Goal: Task Accomplishment & Management: Use online tool/utility

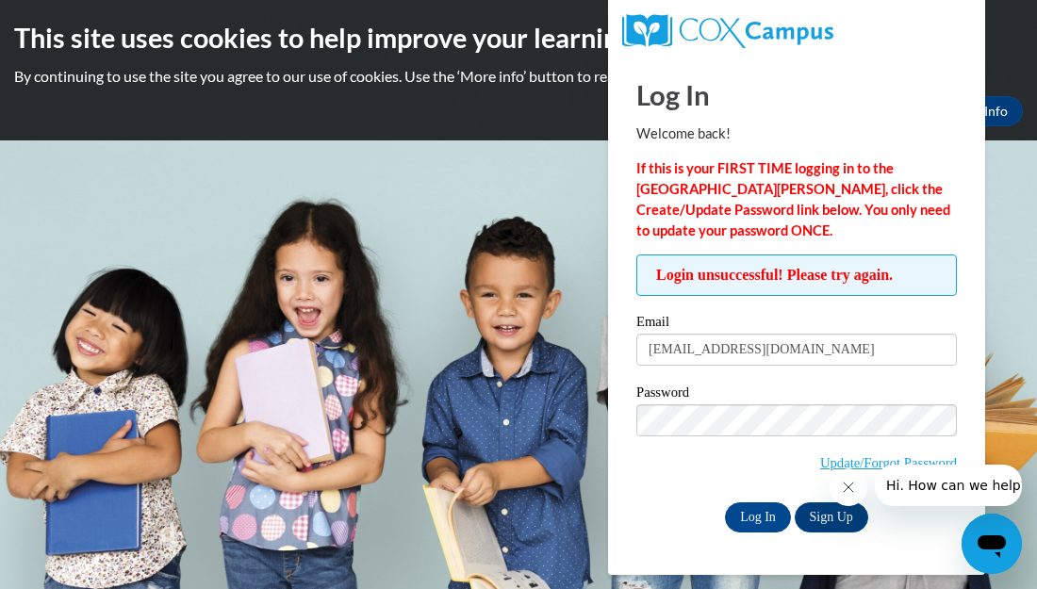
click at [848, 489] on icon "Close message from company" at bounding box center [848, 487] width 15 height 15
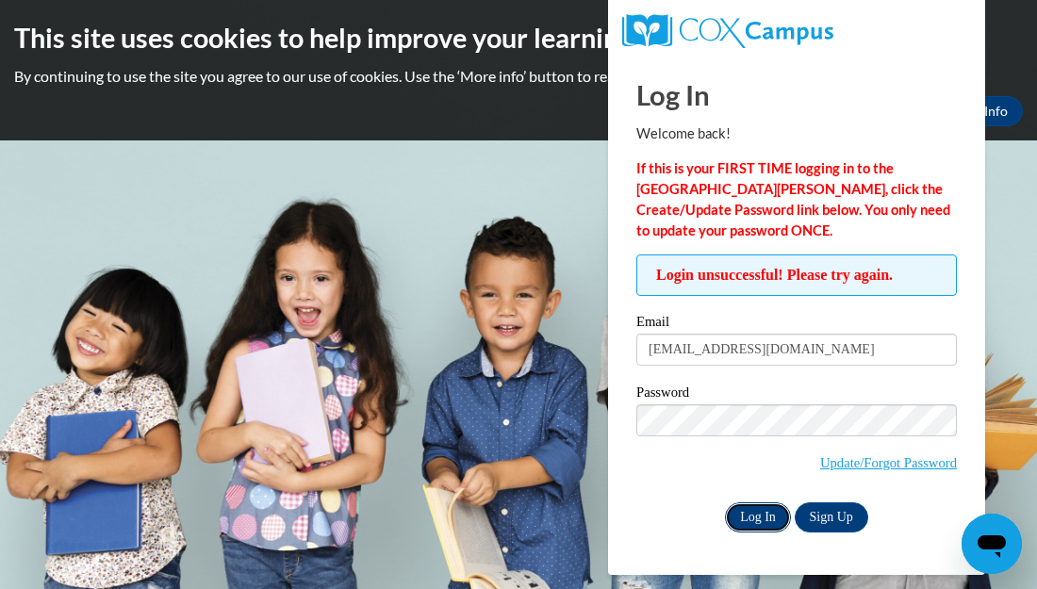
click at [754, 517] on input "Log In" at bounding box center [758, 518] width 66 height 30
click at [827, 467] on link "Update/Forgot Password" at bounding box center [888, 463] width 137 height 15
click at [896, 456] on link "Update/Forgot Password" at bounding box center [888, 463] width 137 height 15
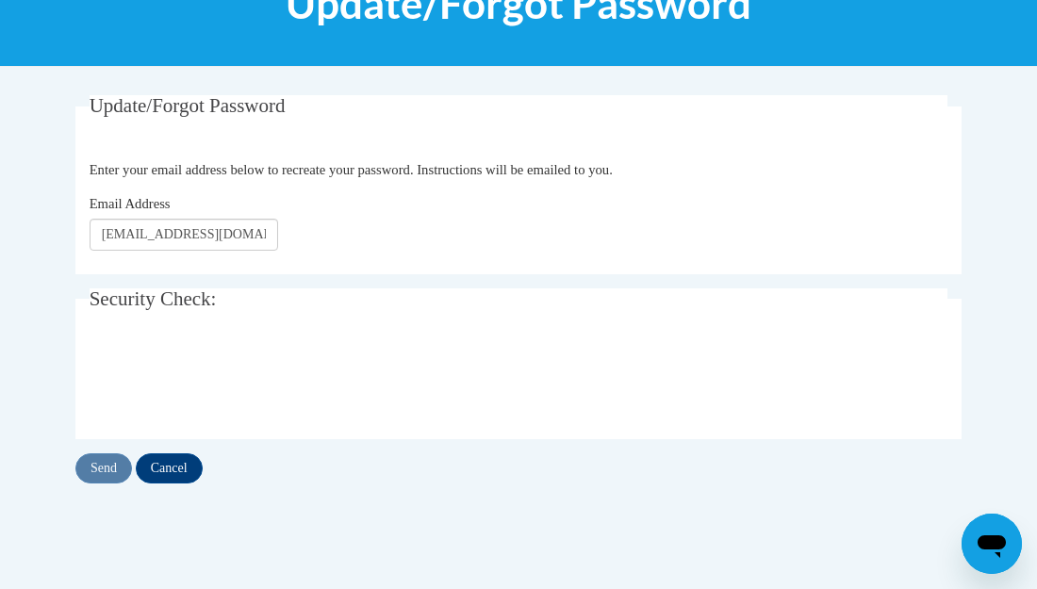
scroll to position [283, 0]
click at [107, 470] on input "Send" at bounding box center [103, 469] width 57 height 30
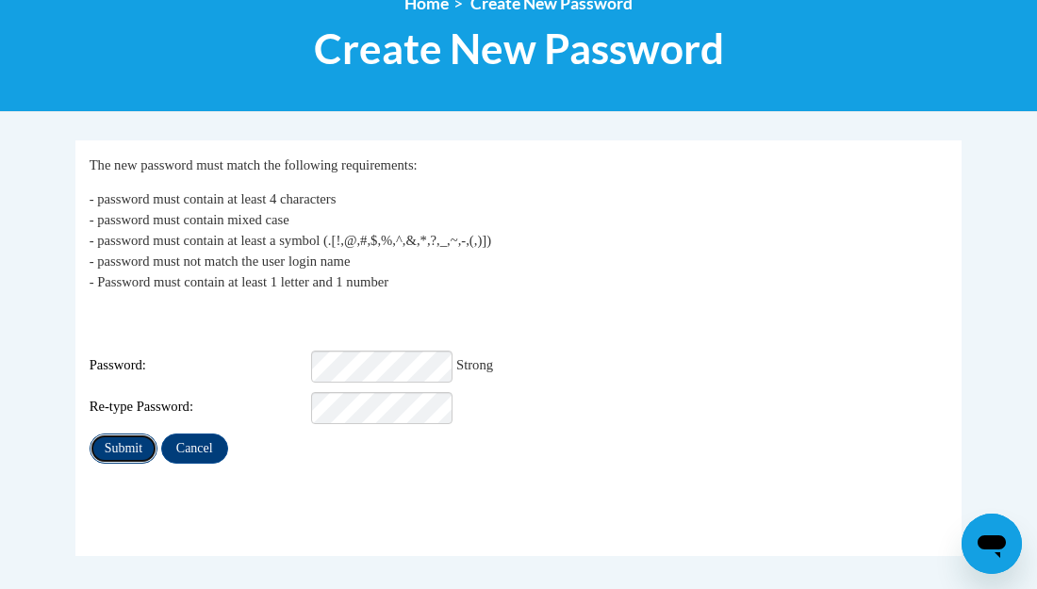
click at [118, 434] on input "Submit" at bounding box center [124, 449] width 68 height 30
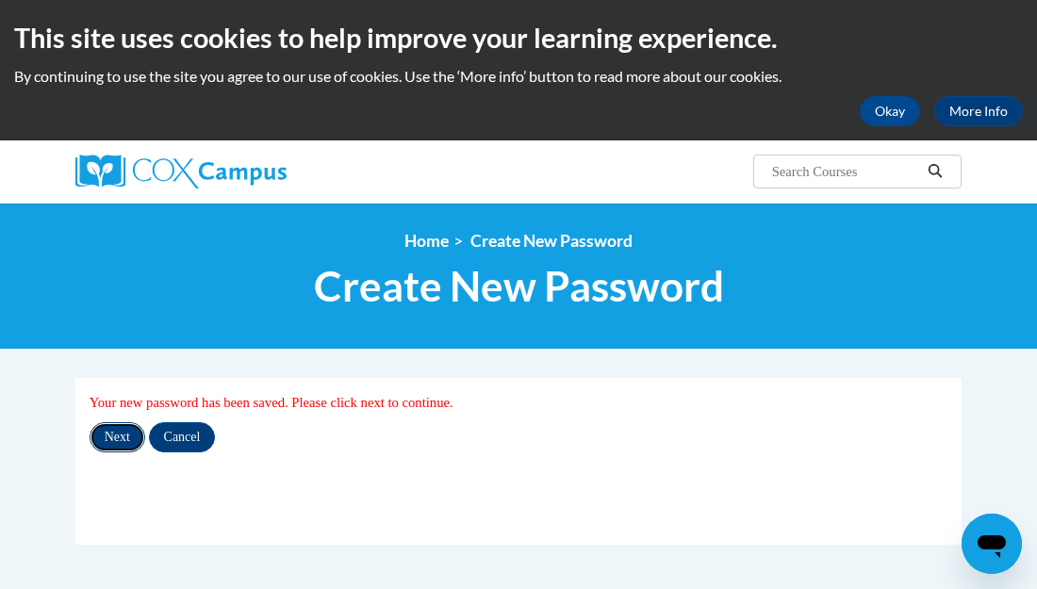
click at [108, 436] on input "Next" at bounding box center [118, 437] width 56 height 30
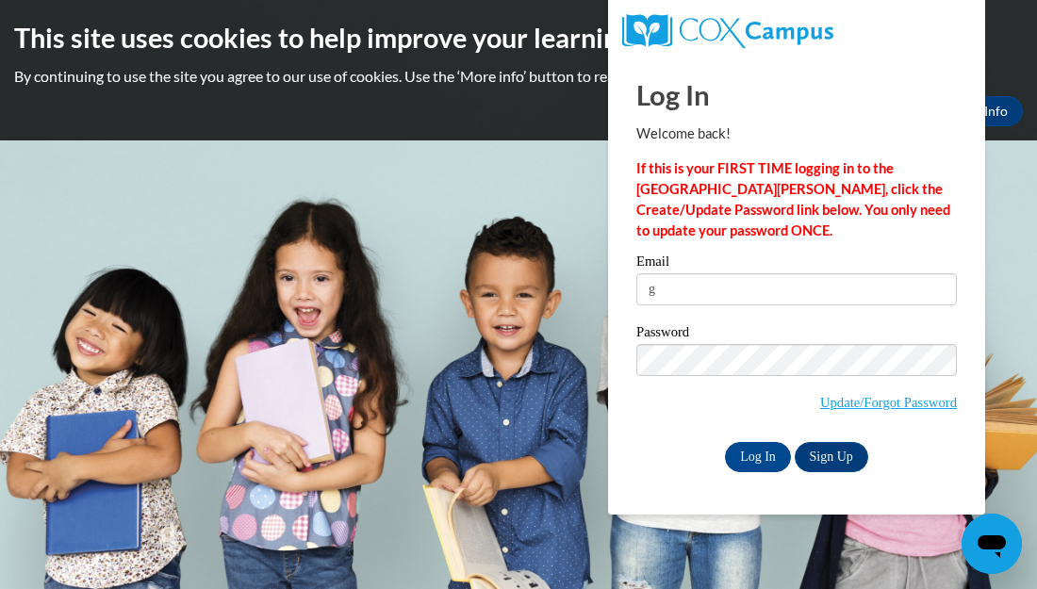
type input "[EMAIL_ADDRESS][DOMAIN_NAME]"
click at [769, 449] on input "Log In" at bounding box center [758, 457] width 66 height 30
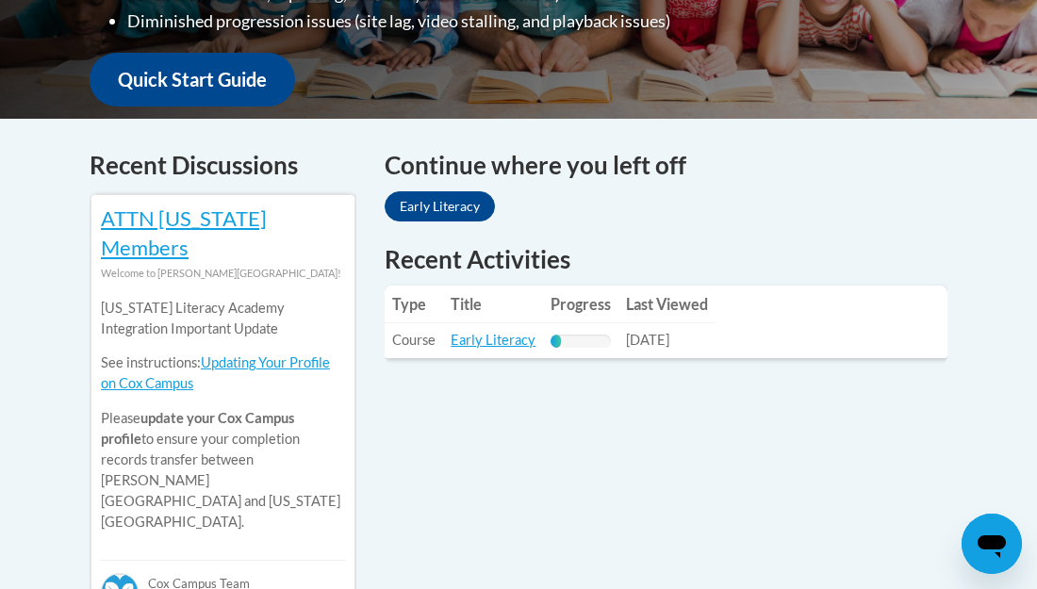
scroll to position [707, 0]
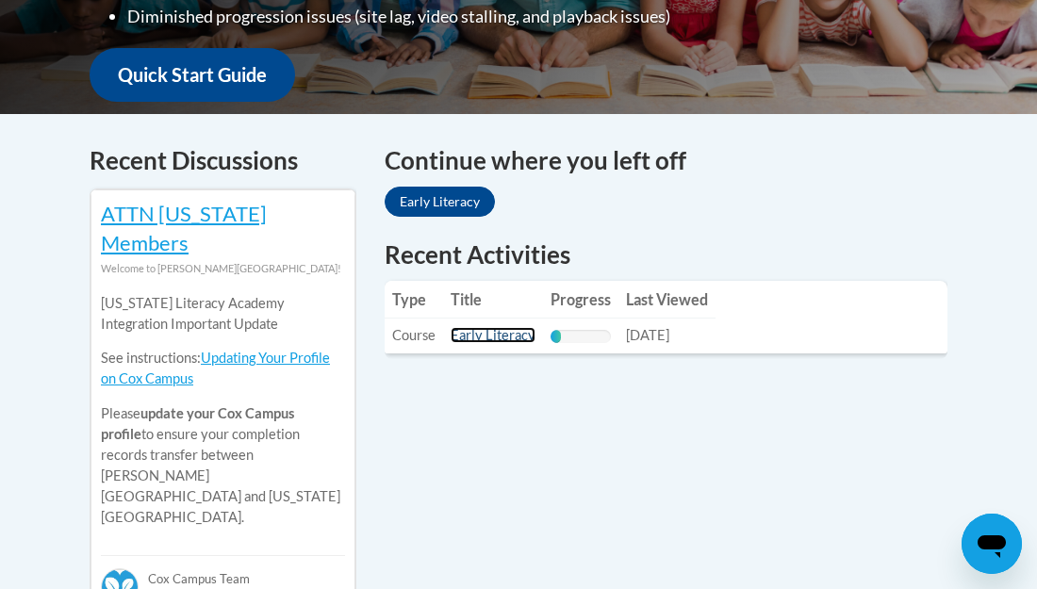
click at [502, 327] on link "Early Literacy" at bounding box center [493, 335] width 85 height 16
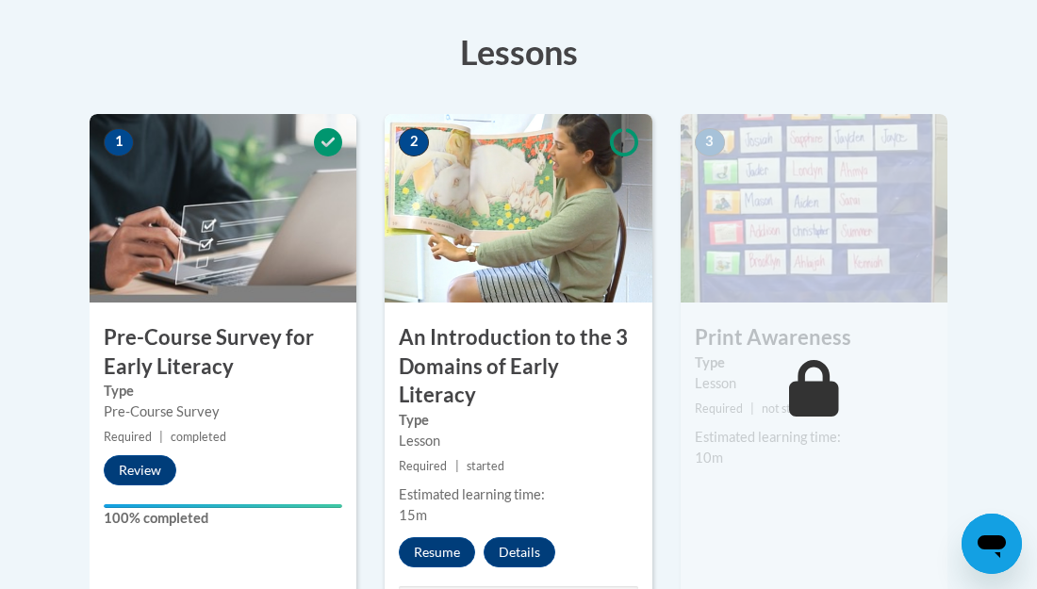
scroll to position [525, 0]
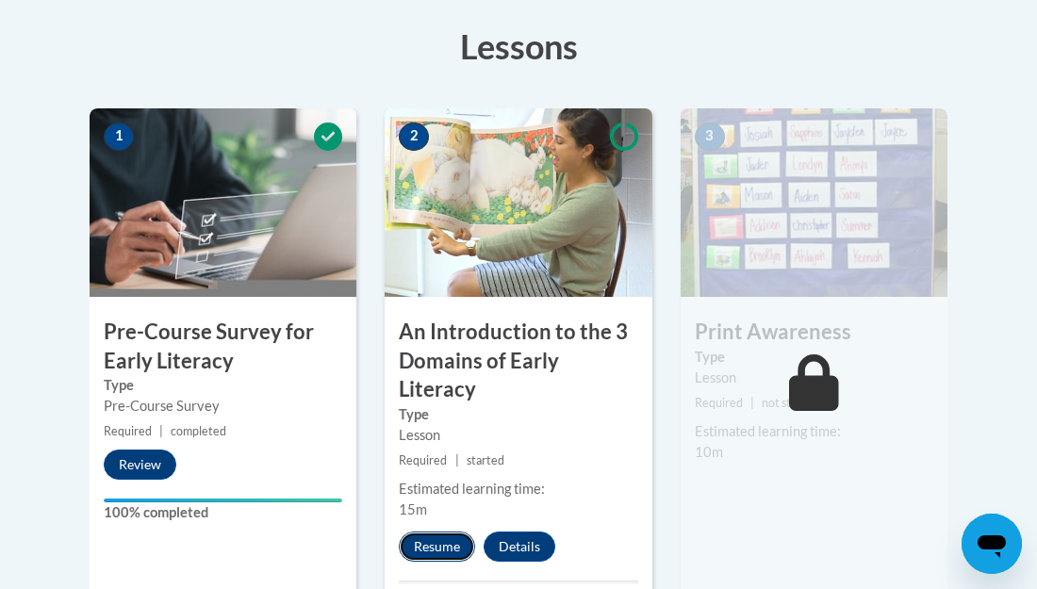
click at [452, 532] on button "Resume" at bounding box center [437, 547] width 76 height 30
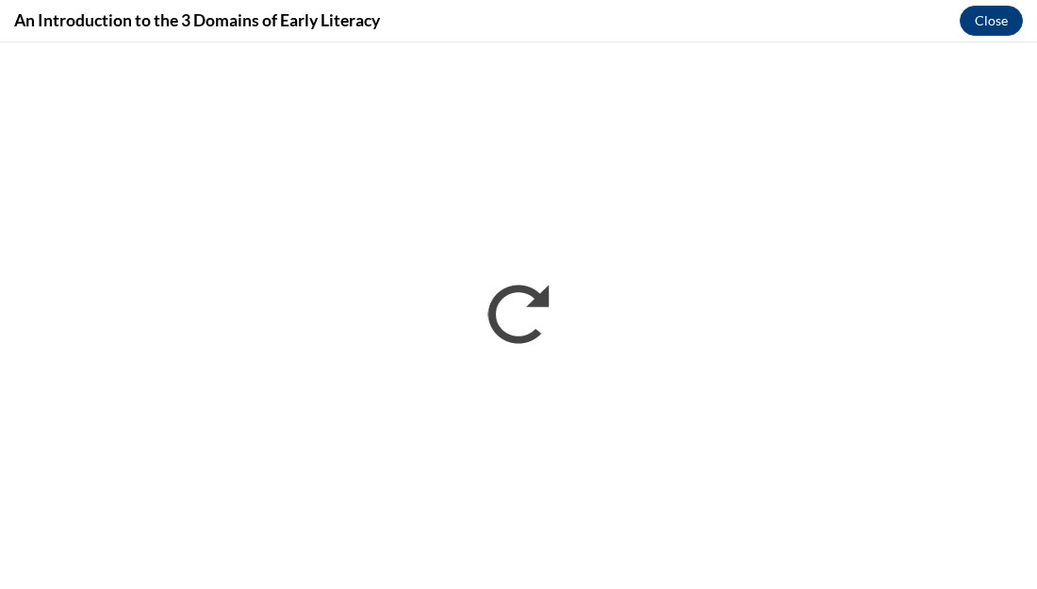
scroll to position [0, 0]
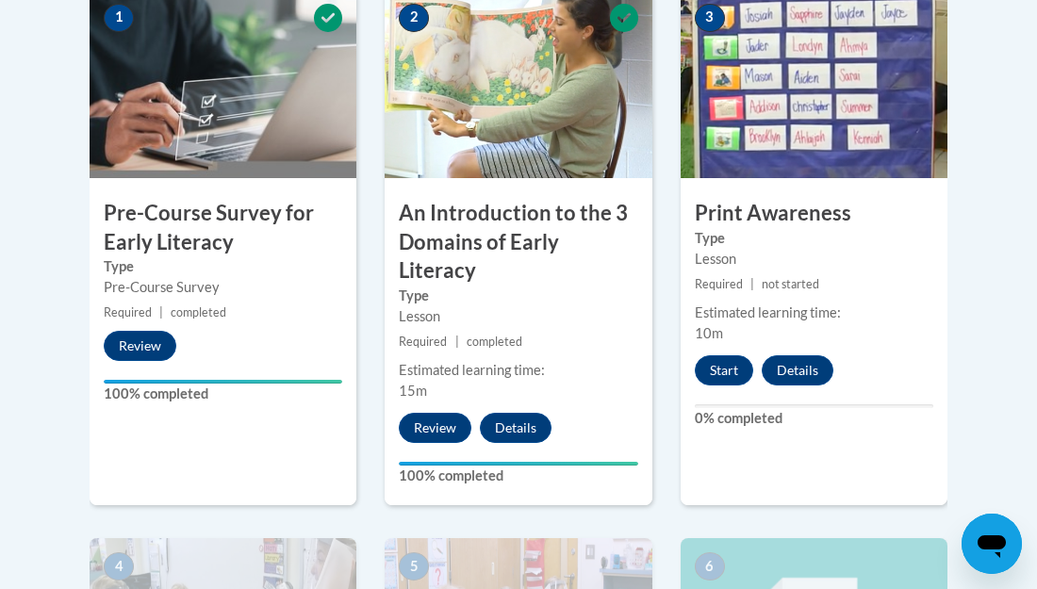
scroll to position [653, 0]
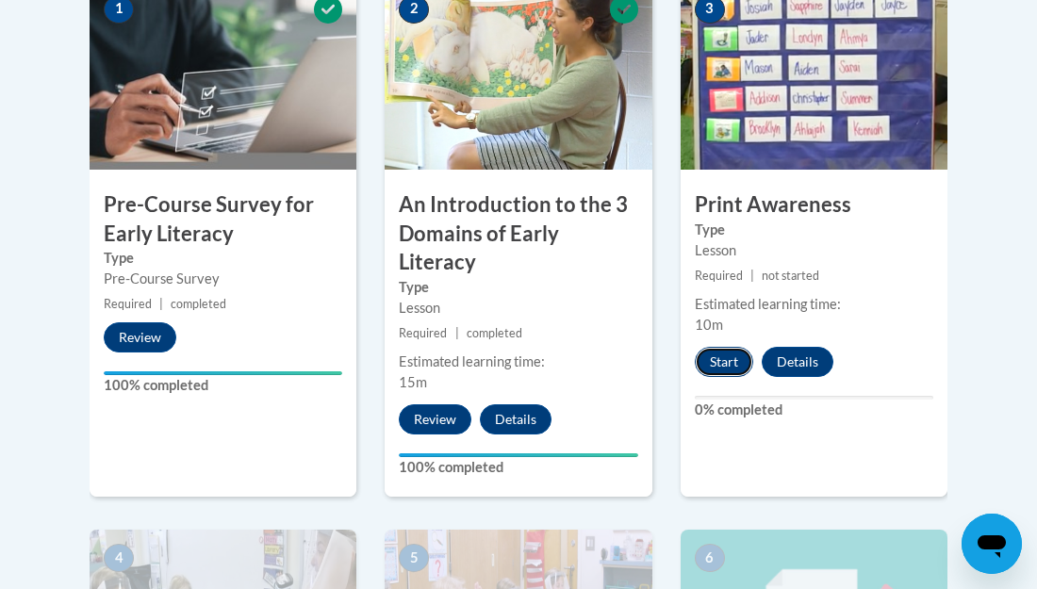
click at [713, 364] on button "Start" at bounding box center [724, 362] width 58 height 30
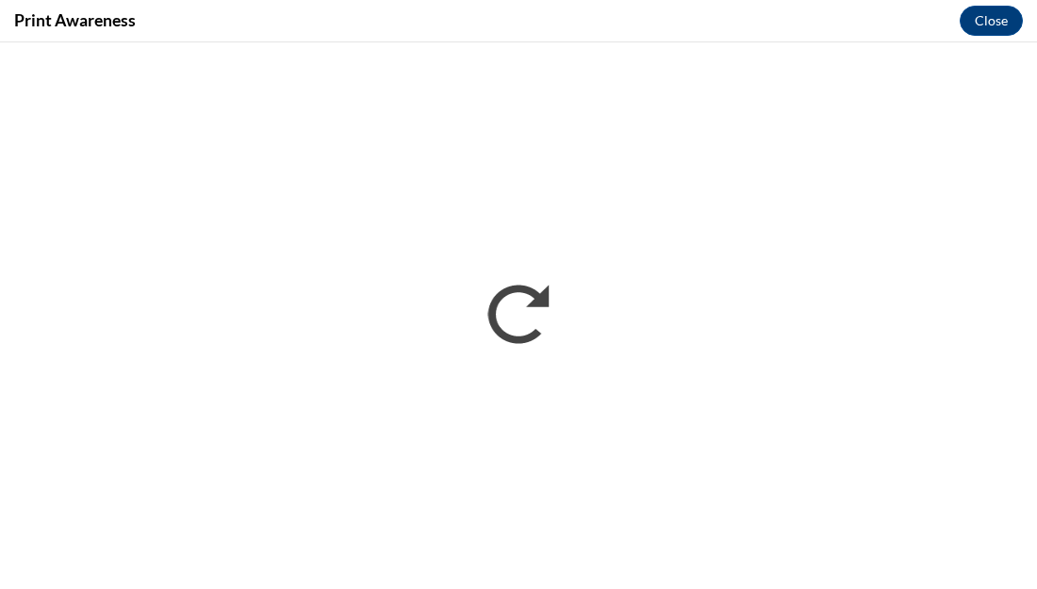
scroll to position [0, 0]
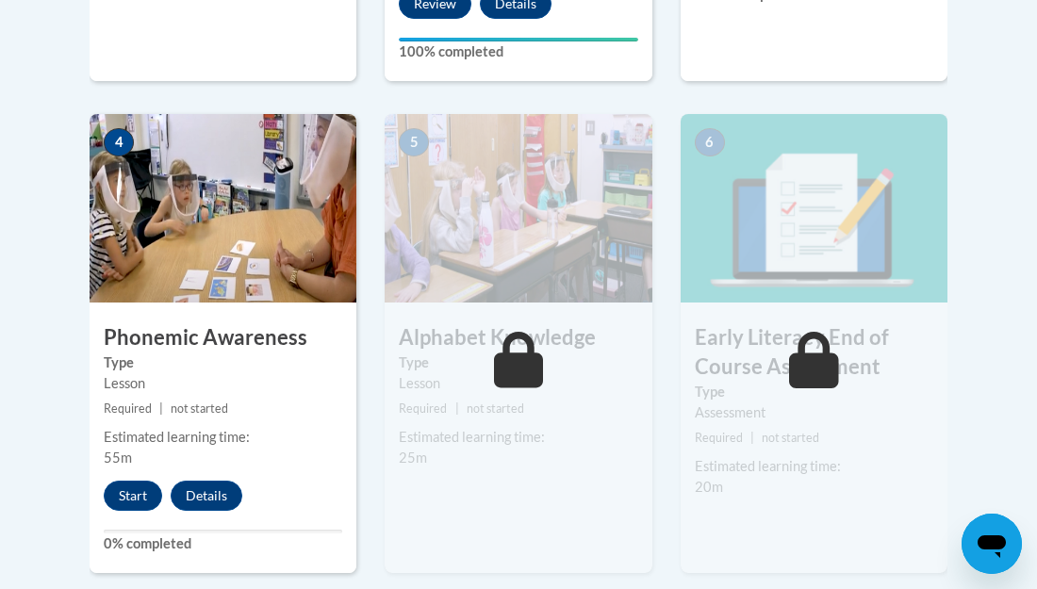
scroll to position [1074, 0]
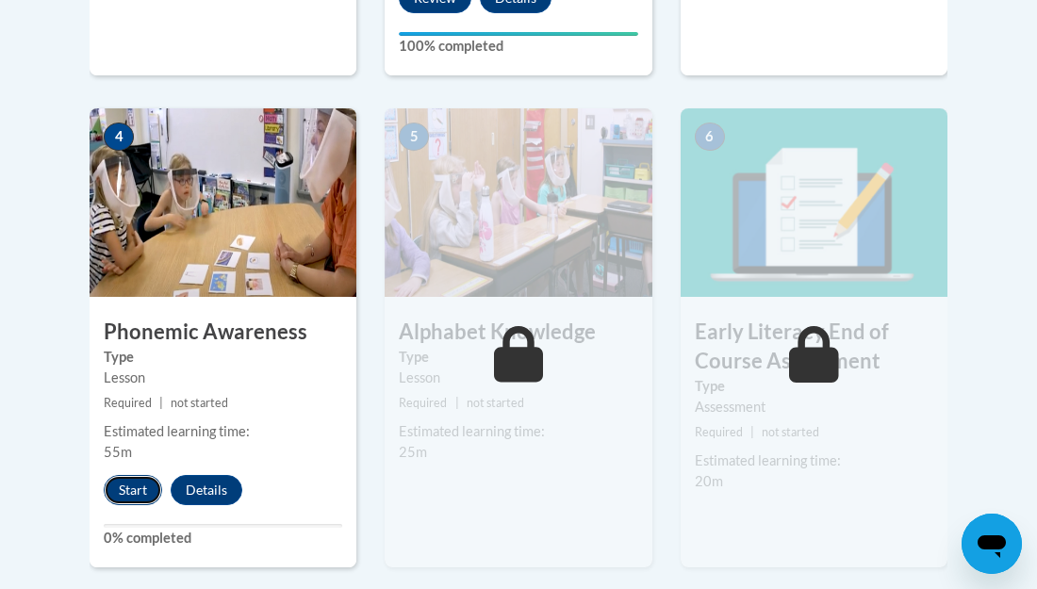
click at [118, 475] on button "Start" at bounding box center [133, 490] width 58 height 30
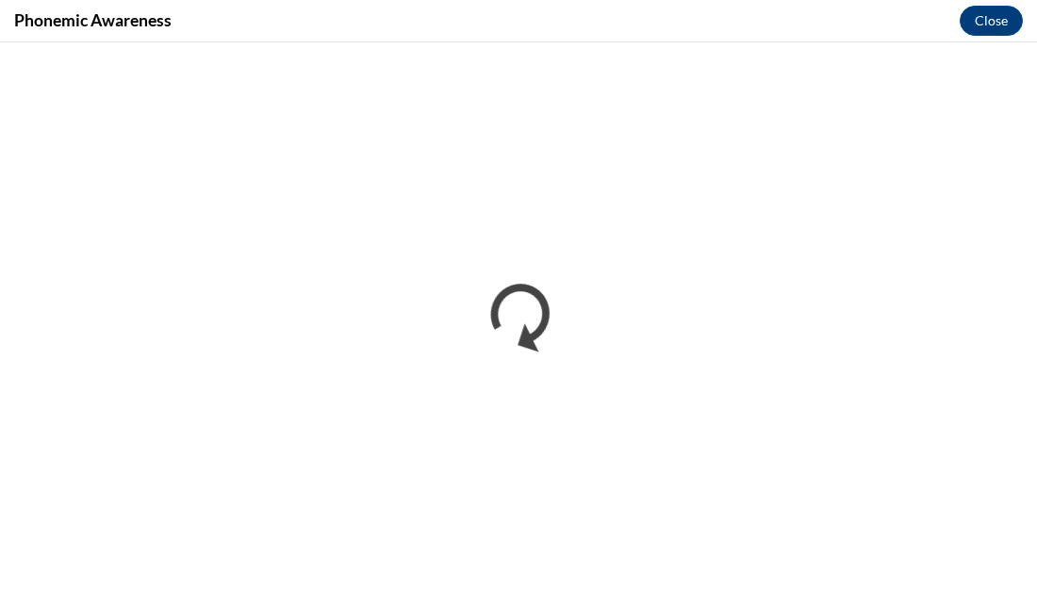
scroll to position [0, 0]
